Goal: Navigation & Orientation: Understand site structure

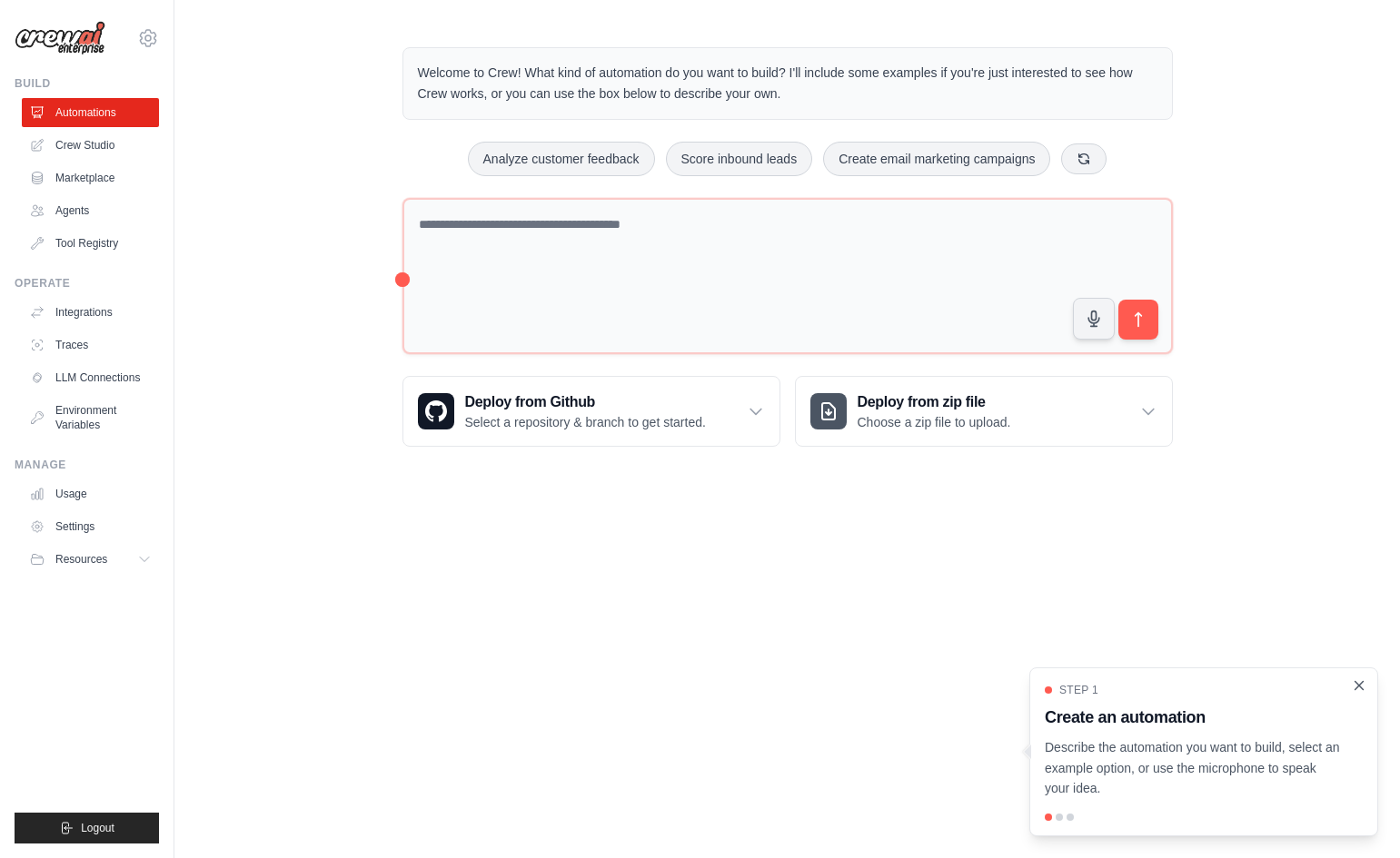
click at [1361, 688] on icon "Close walkthrough" at bounding box center [1359, 685] width 8 height 8
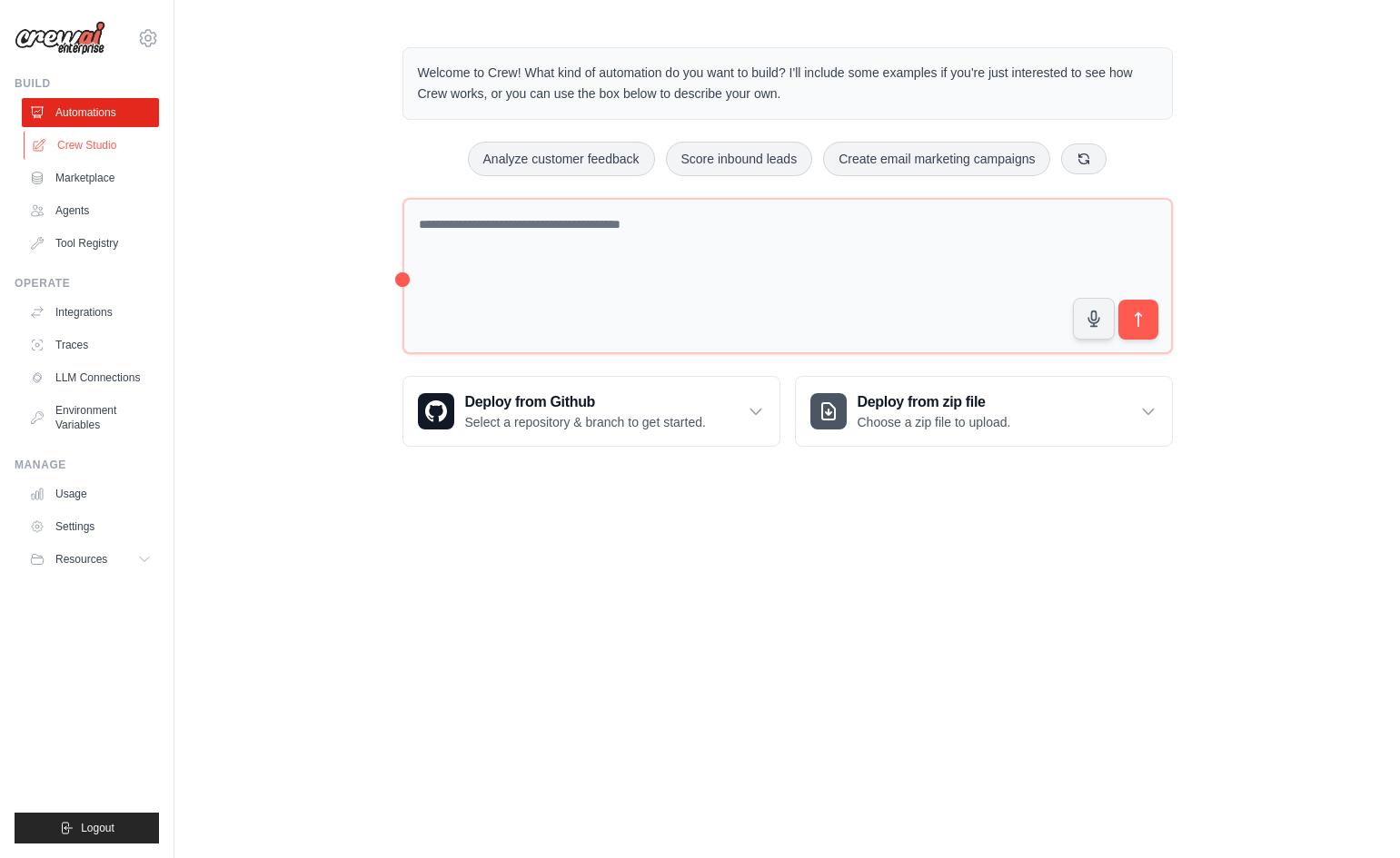
click at [116, 135] on link "Crew Studio" at bounding box center [92, 145] width 138 height 29
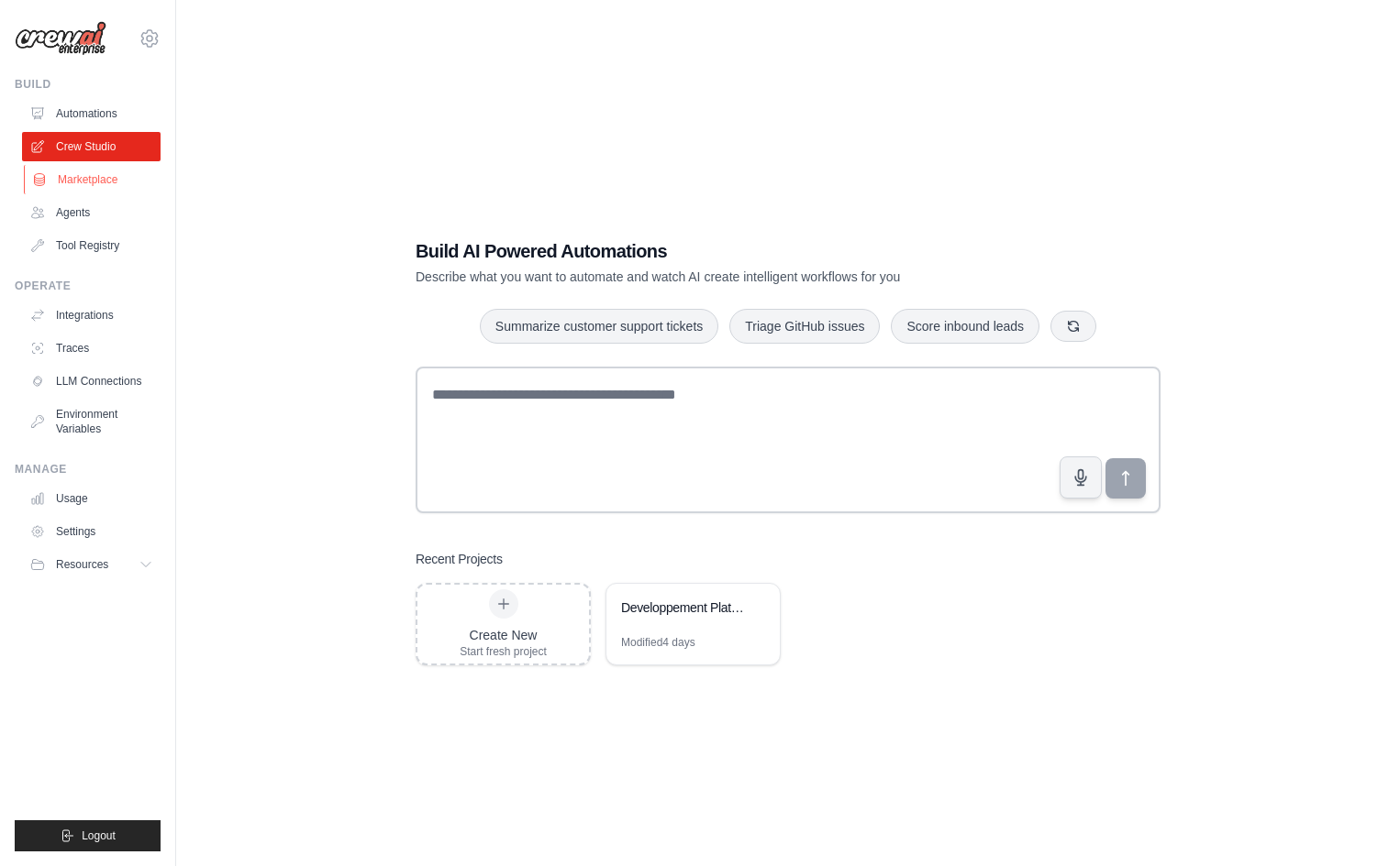
click at [49, 192] on link "Marketplace" at bounding box center [93, 180] width 139 height 29
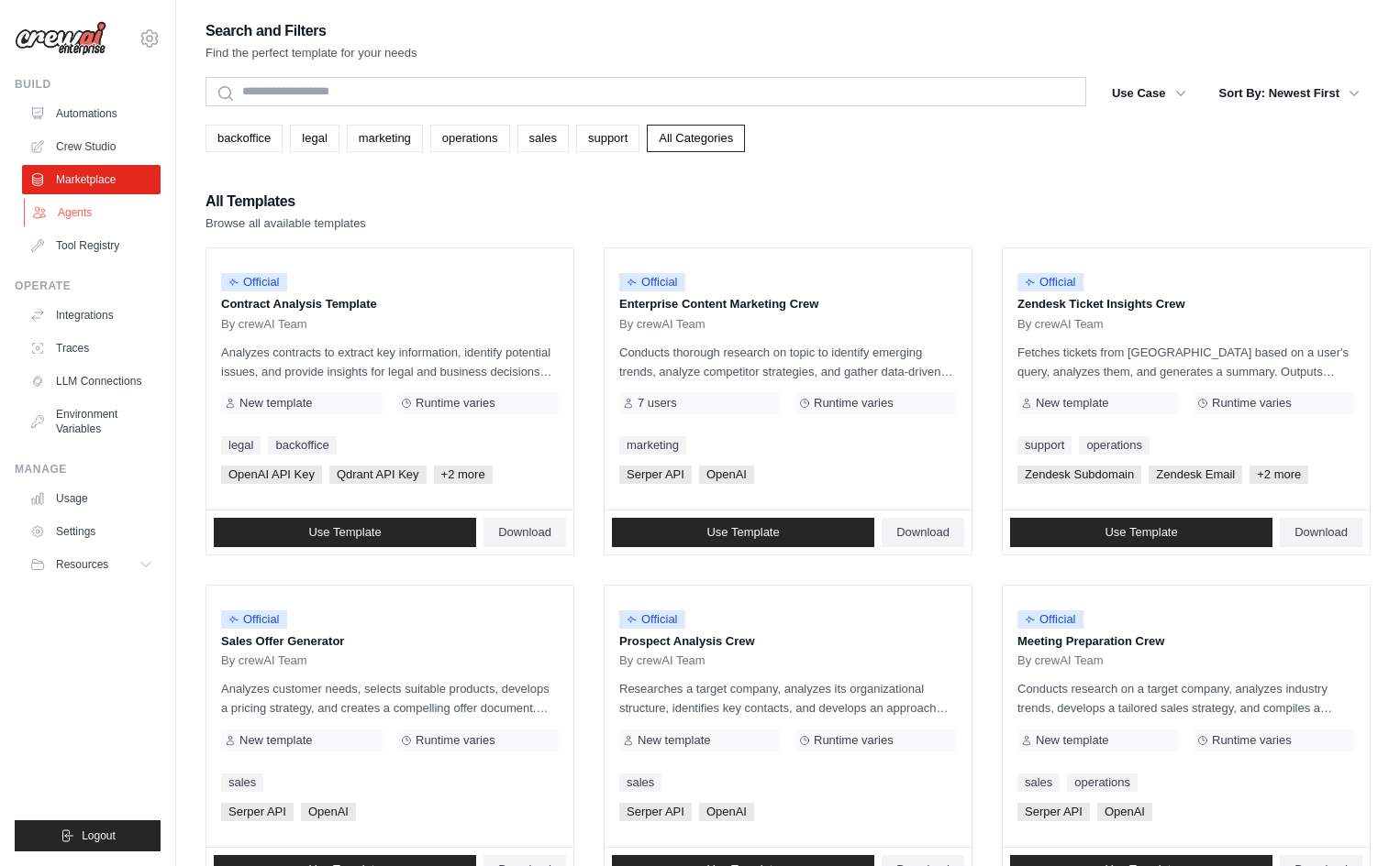
click at [80, 219] on link "Agents" at bounding box center [93, 212] width 139 height 29
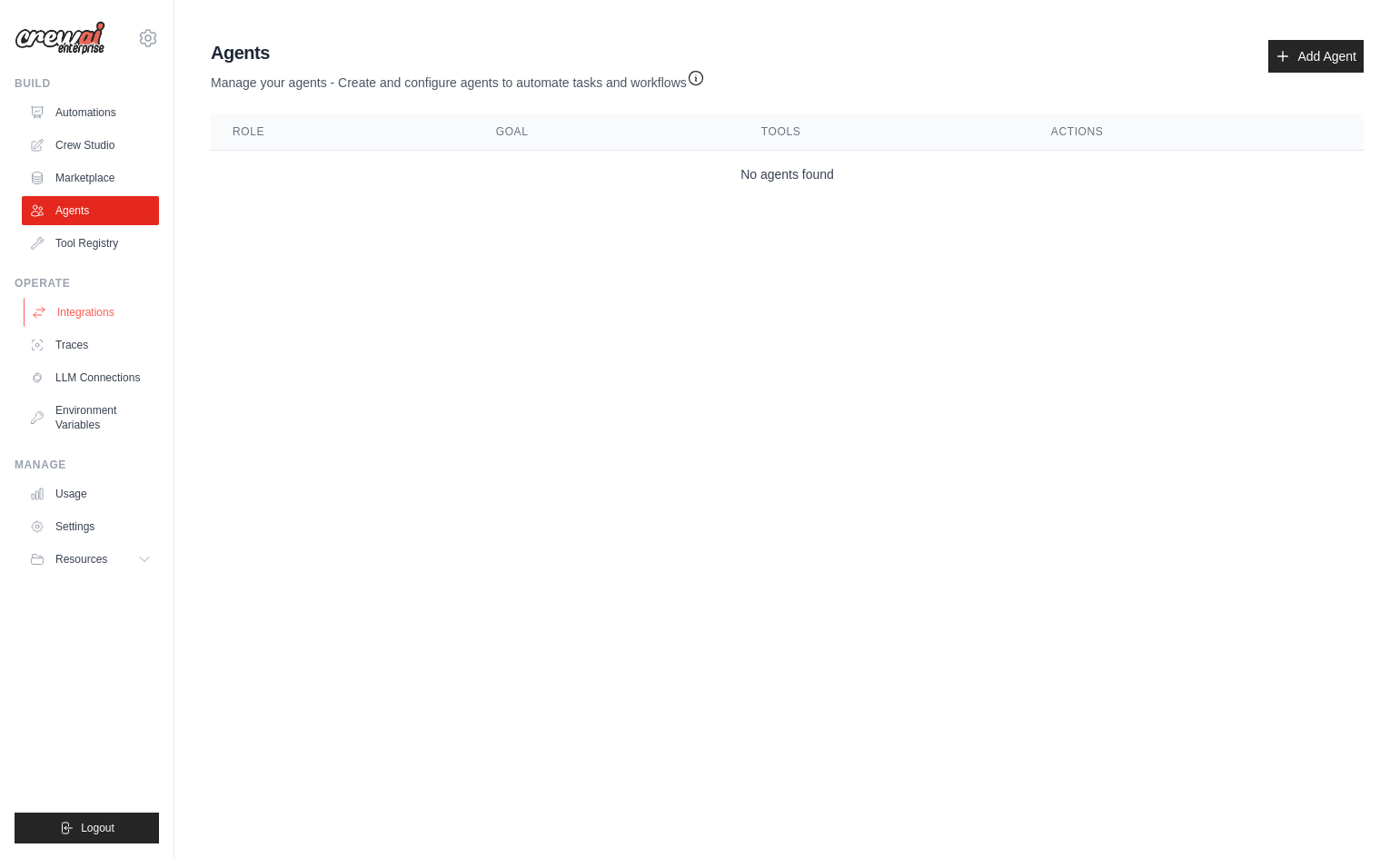
click at [91, 318] on link "Integrations" at bounding box center [92, 312] width 138 height 29
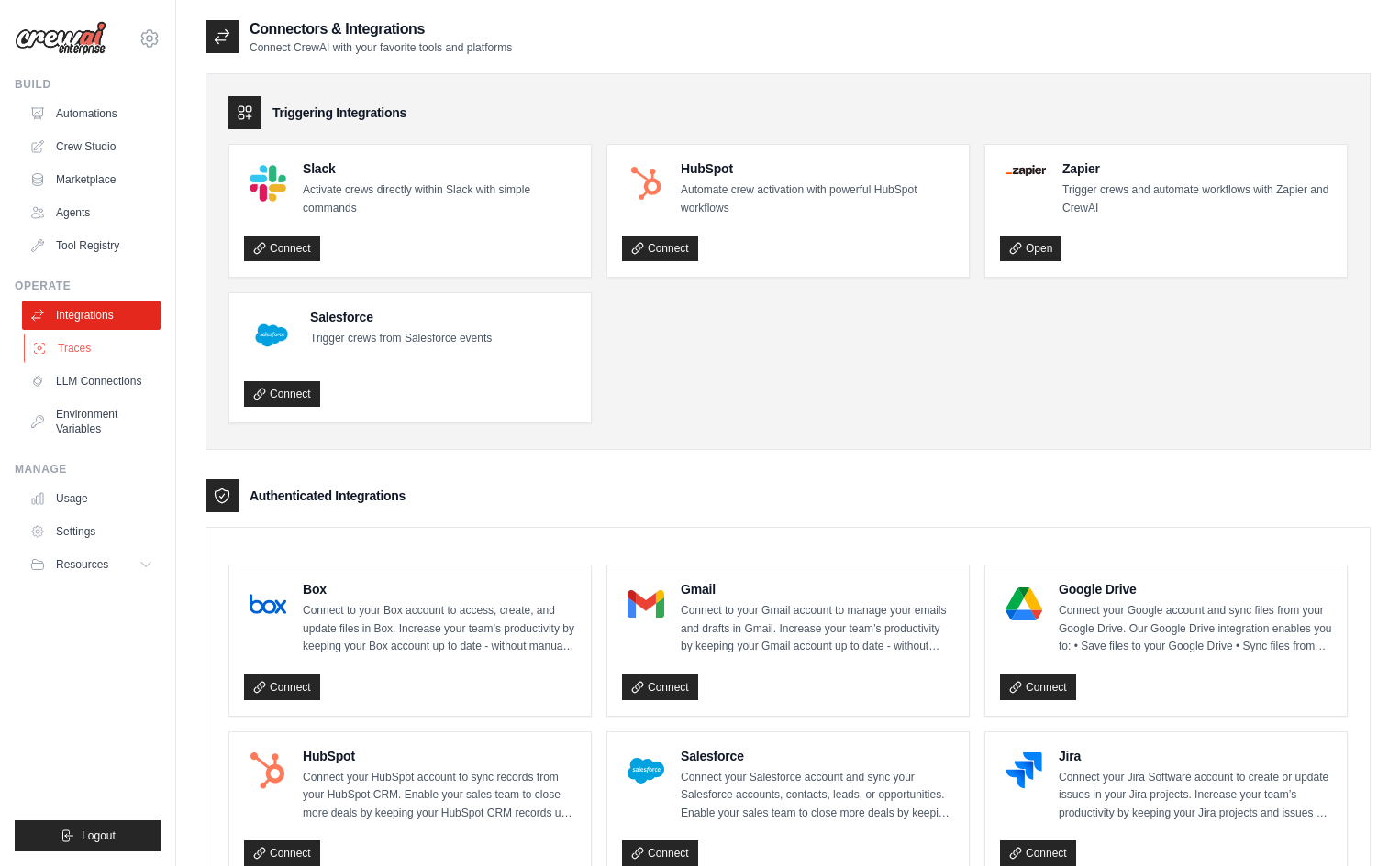
click at [75, 350] on link "Traces" at bounding box center [93, 348] width 139 height 29
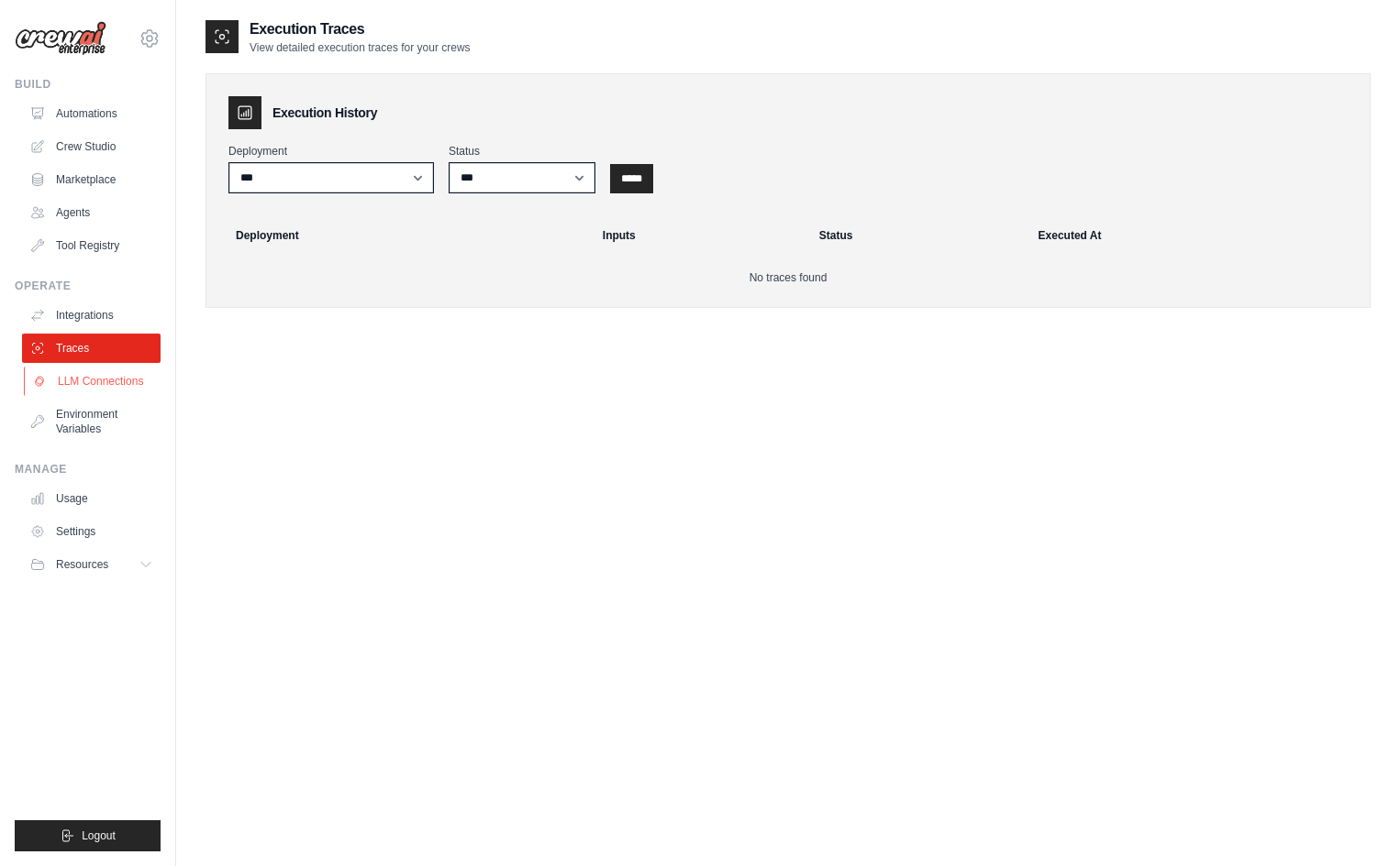
click at [81, 382] on link "LLM Connections" at bounding box center [93, 381] width 139 height 29
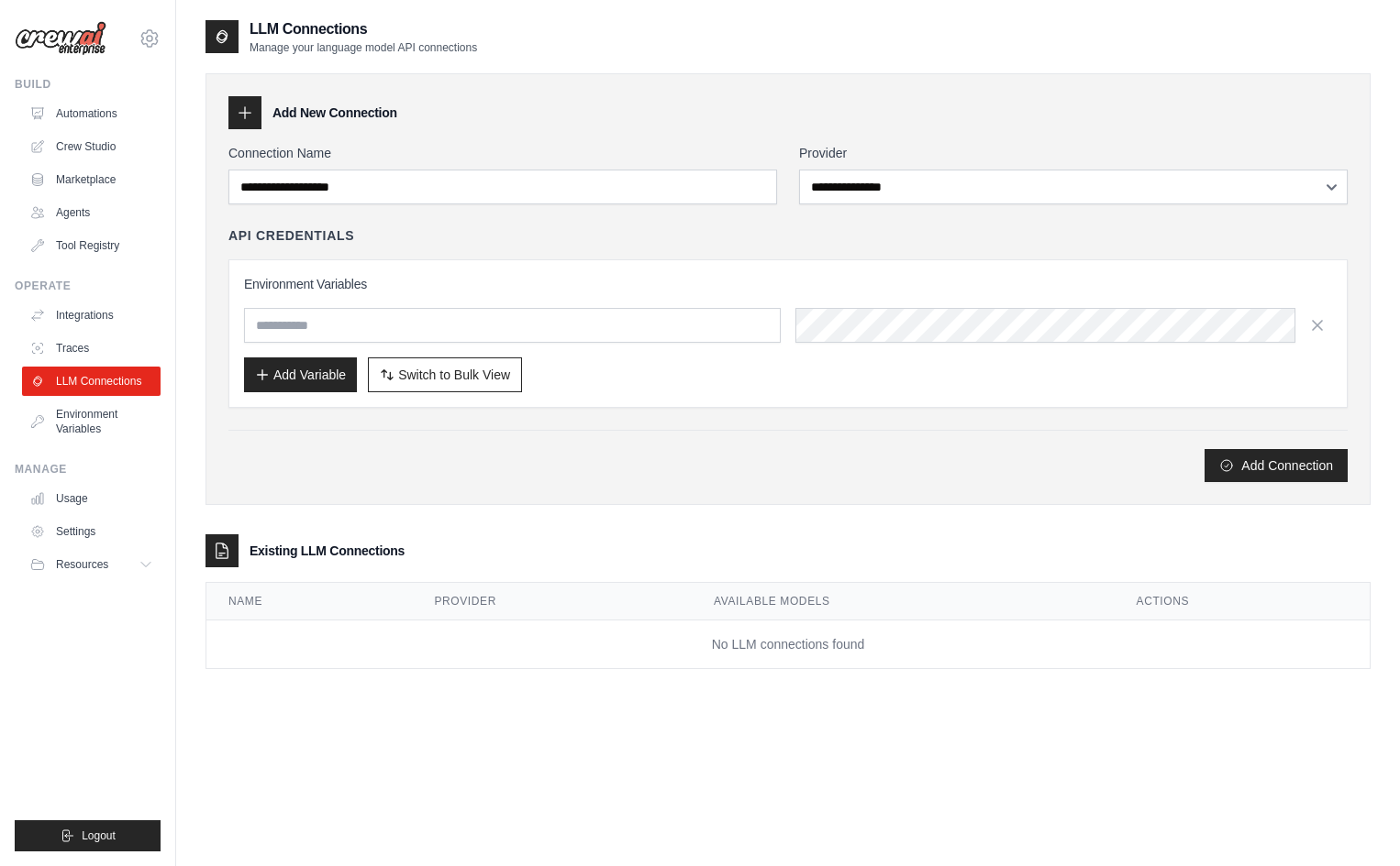
click at [222, 439] on div "**********" at bounding box center [788, 289] width 1165 height 432
click at [110, 427] on link "Environment Variables" at bounding box center [93, 421] width 139 height 44
